Goal: Transaction & Acquisition: Purchase product/service

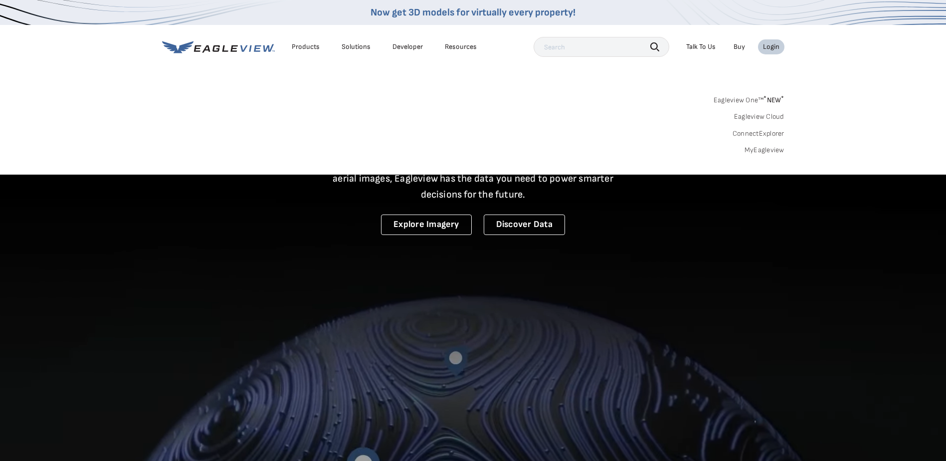
click at [772, 47] on div "Login" at bounding box center [771, 46] width 16 height 9
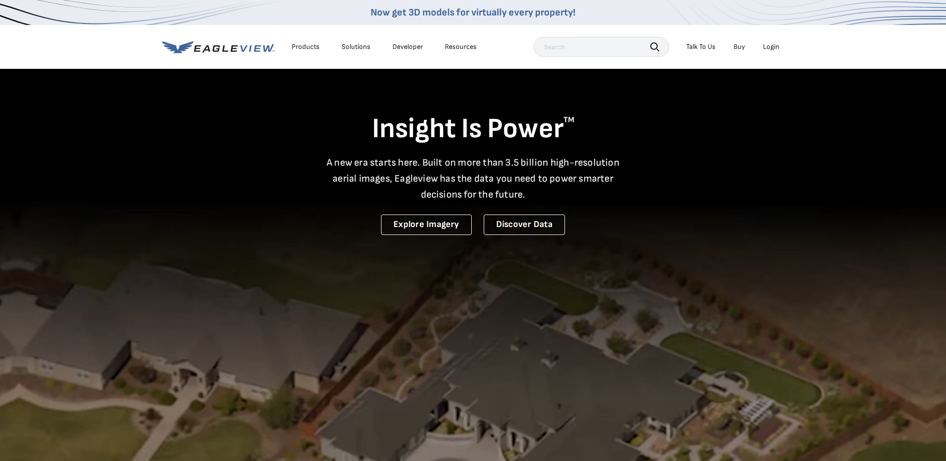
click at [772, 47] on div "Login" at bounding box center [771, 46] width 16 height 9
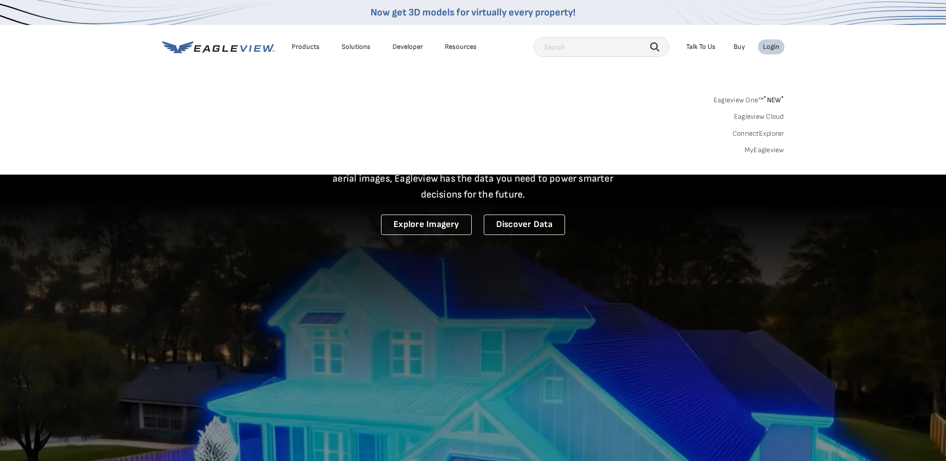
click at [766, 95] on link "Eagleview One™ * NEW *" at bounding box center [749, 98] width 71 height 11
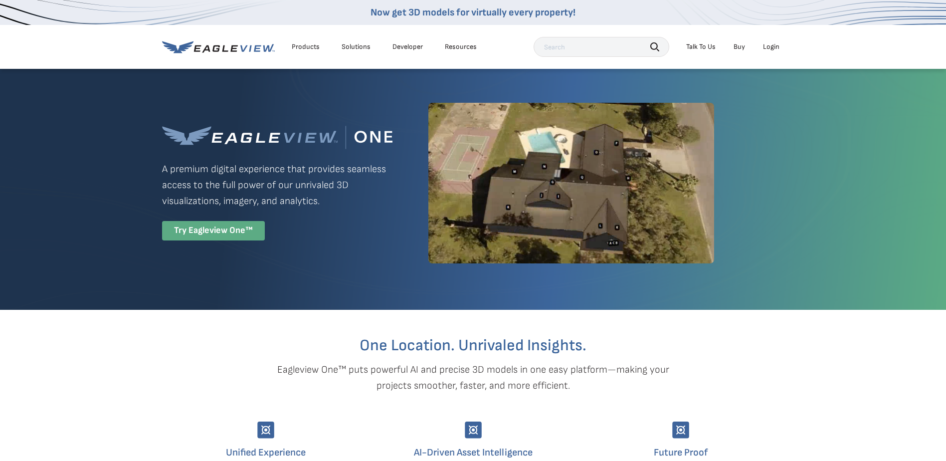
click at [218, 230] on div "Try Eagleview One™" at bounding box center [213, 230] width 103 height 19
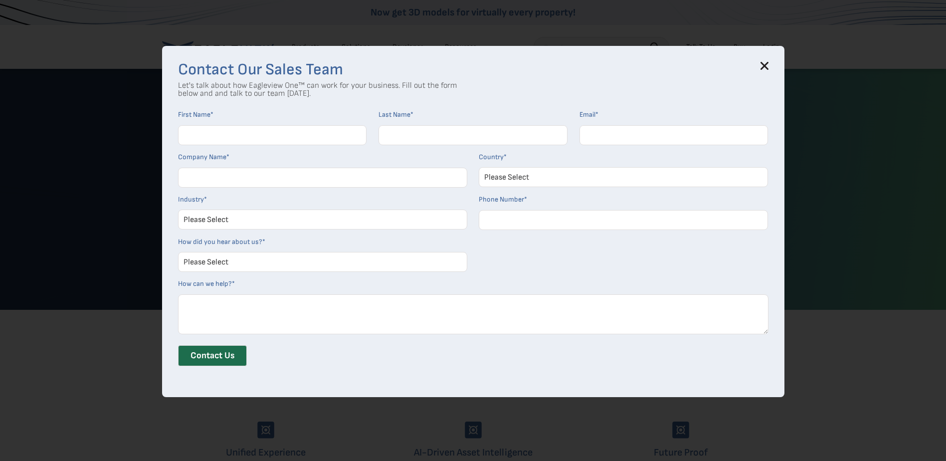
click at [766, 65] on icon at bounding box center [764, 66] width 6 height 6
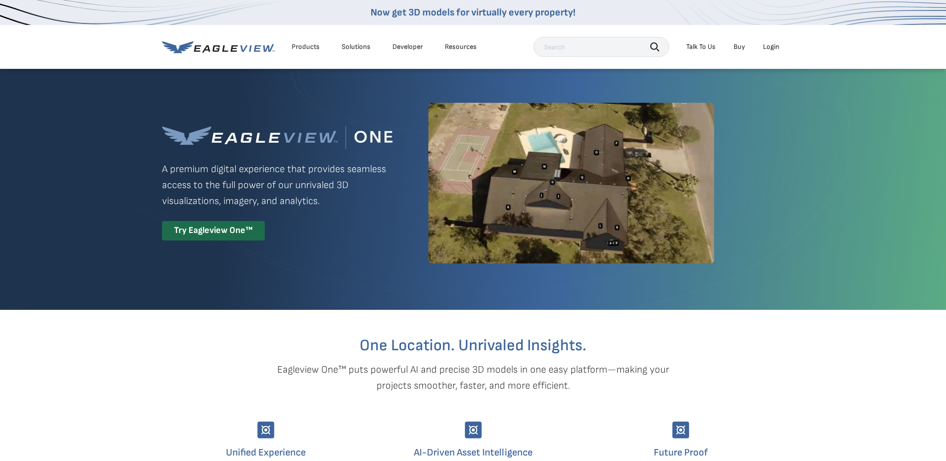
click at [775, 46] on div "Login" at bounding box center [771, 46] width 16 height 9
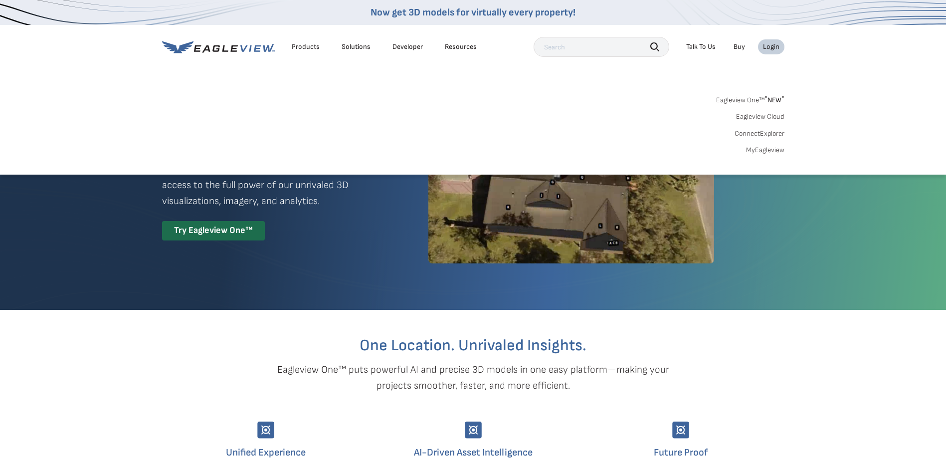
click at [757, 152] on link "MyEagleview" at bounding box center [765, 150] width 38 height 9
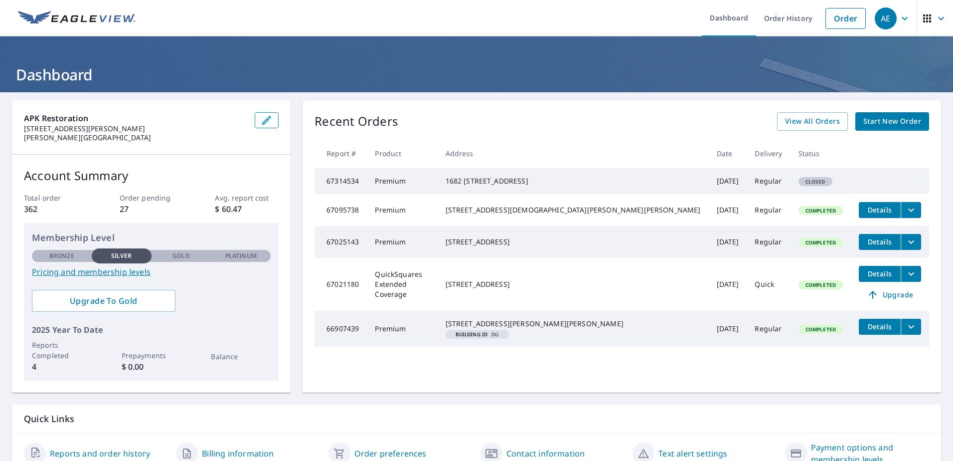
click at [898, 120] on span "Start New Order" at bounding box center [893, 121] width 58 height 12
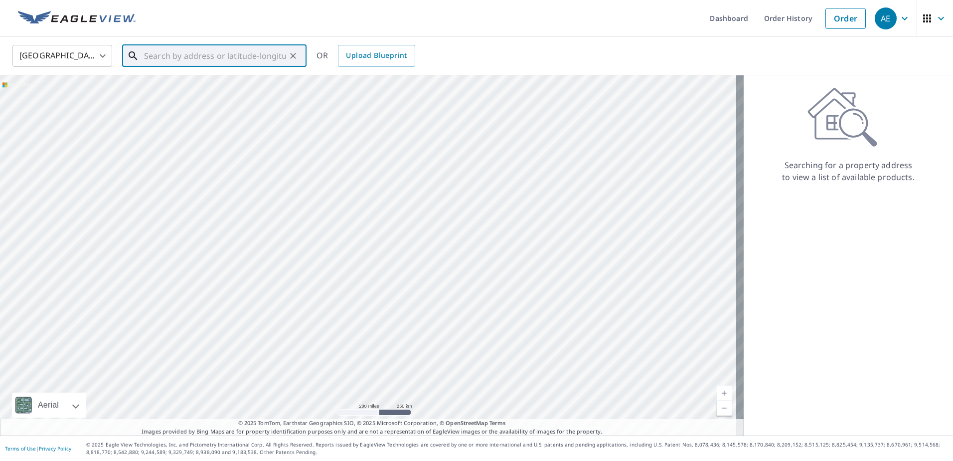
click at [154, 57] on input "text" at bounding box center [215, 56] width 142 height 28
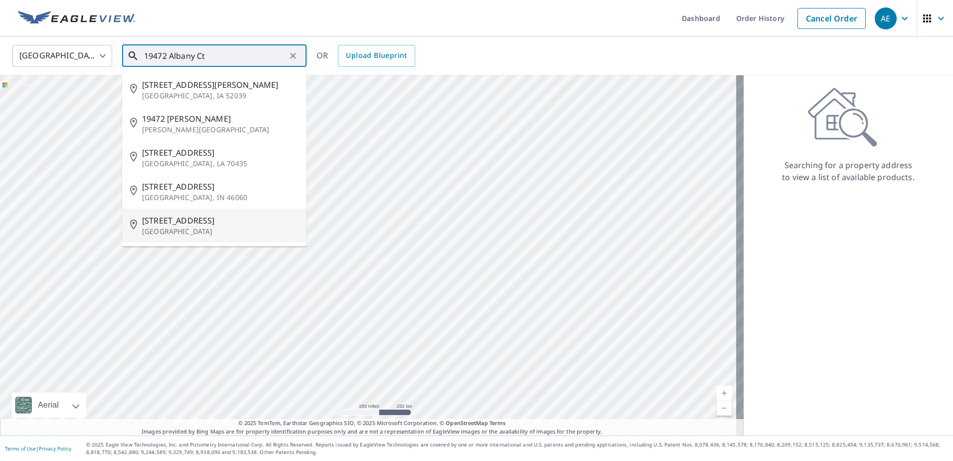
click at [239, 231] on p "Elk River, MN 55330" at bounding box center [220, 231] width 157 height 10
type input "19472 Albany Ct NW Elk River, MN 55330"
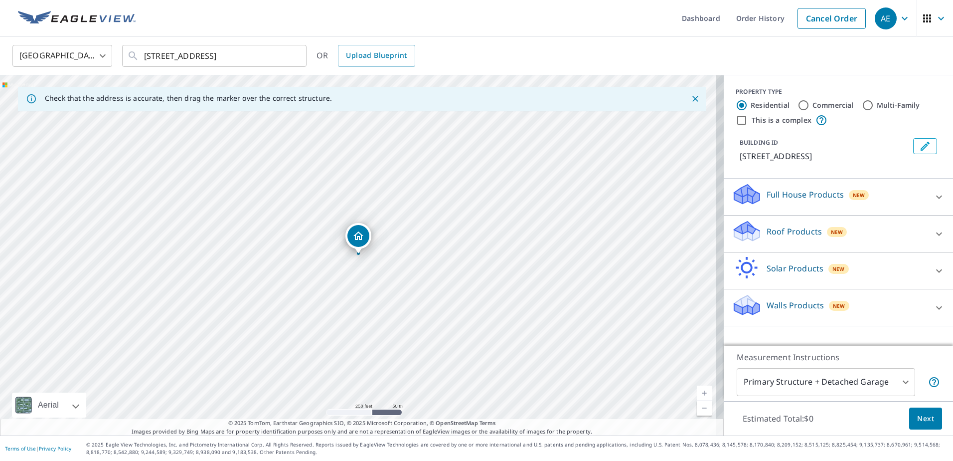
click at [771, 236] on p "Roof Products" at bounding box center [794, 231] width 55 height 12
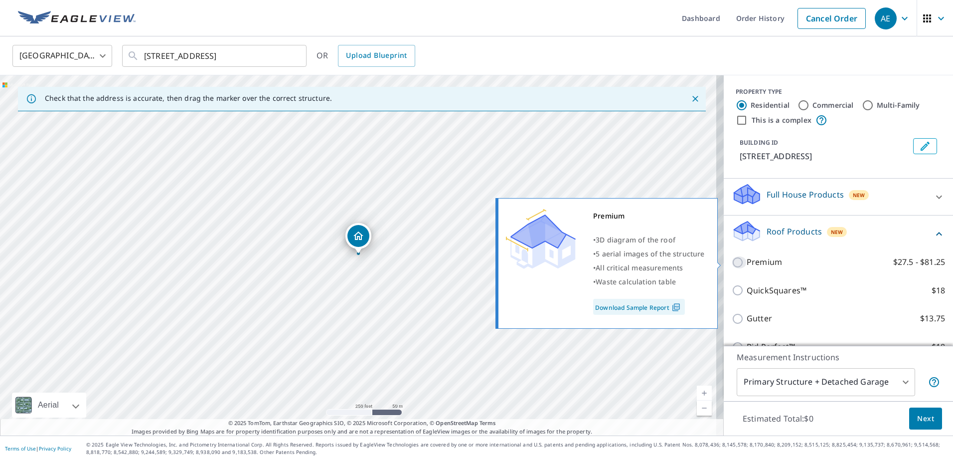
click at [732, 260] on input "Premium $27.5 - $81.25" at bounding box center [739, 262] width 15 height 12
checkbox input "true"
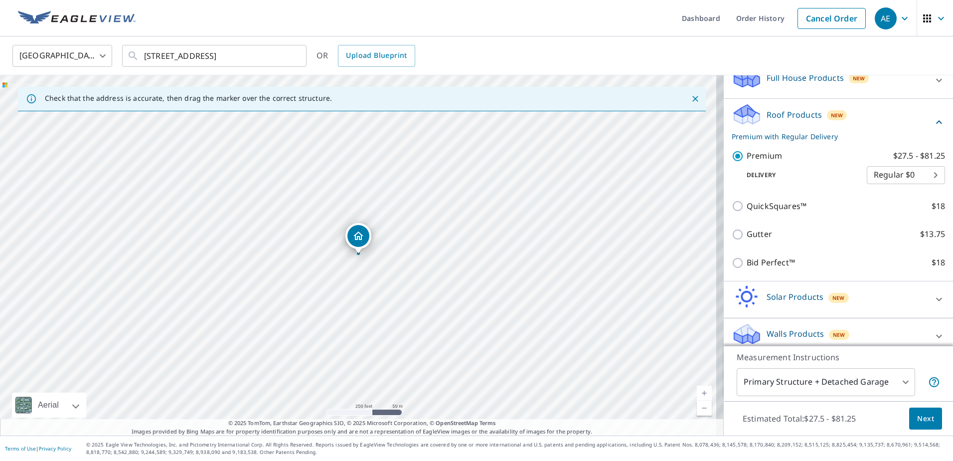
scroll to position [126, 0]
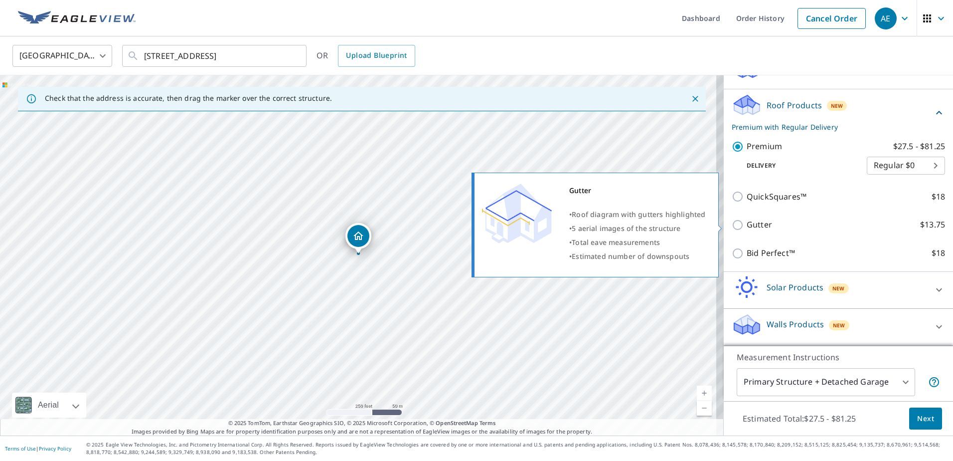
click at [732, 223] on input "Gutter $13.75" at bounding box center [739, 225] width 15 height 12
checkbox input "true"
checkbox input "false"
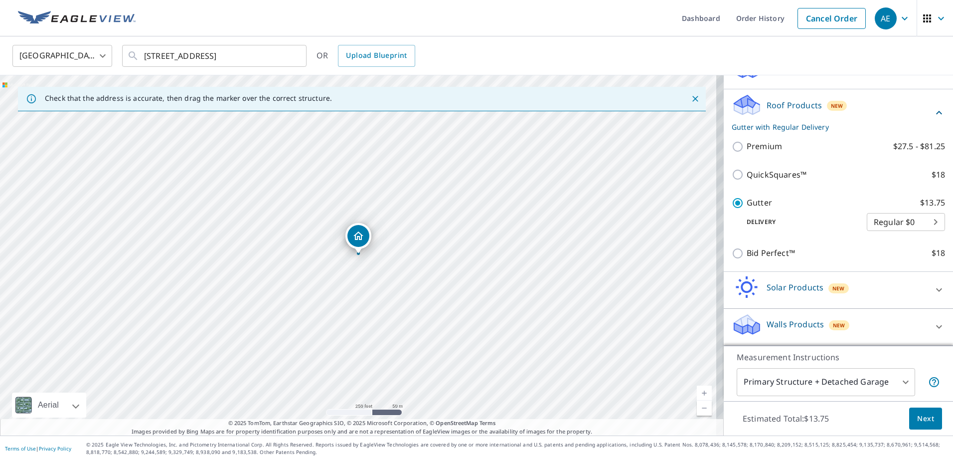
click at [923, 417] on span "Next" at bounding box center [926, 418] width 17 height 12
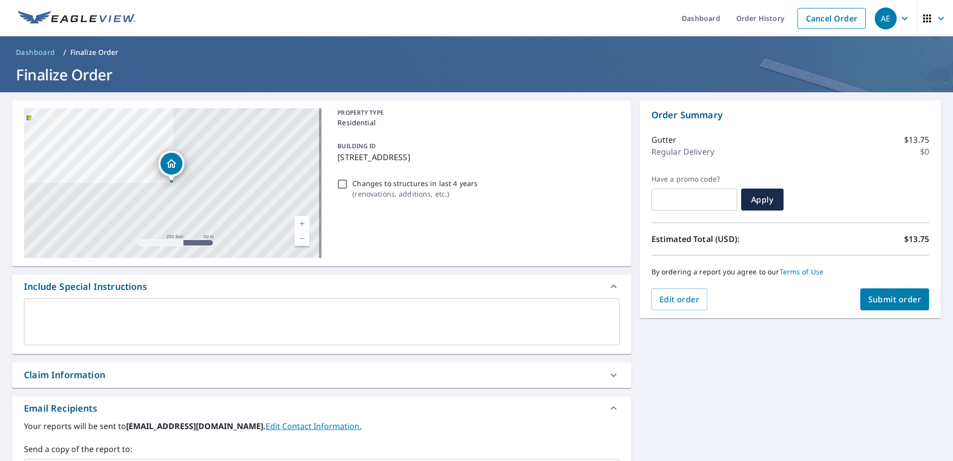
click at [890, 300] on span "Submit order" at bounding box center [895, 299] width 53 height 11
checkbox input "true"
